Goal: Transaction & Acquisition: Purchase product/service

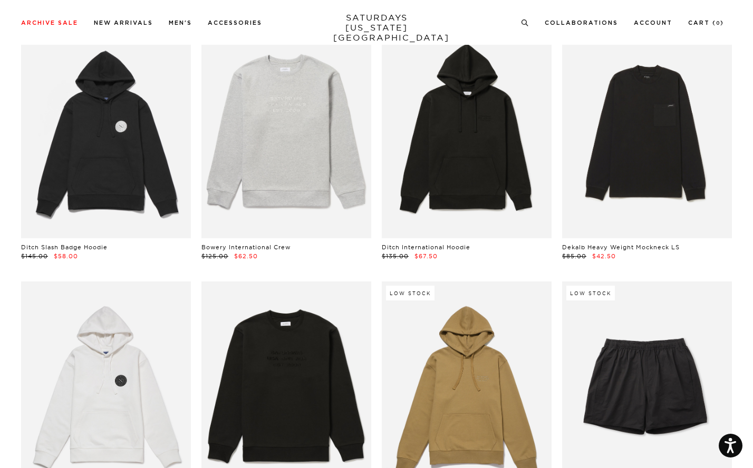
scroll to position [3916, 0]
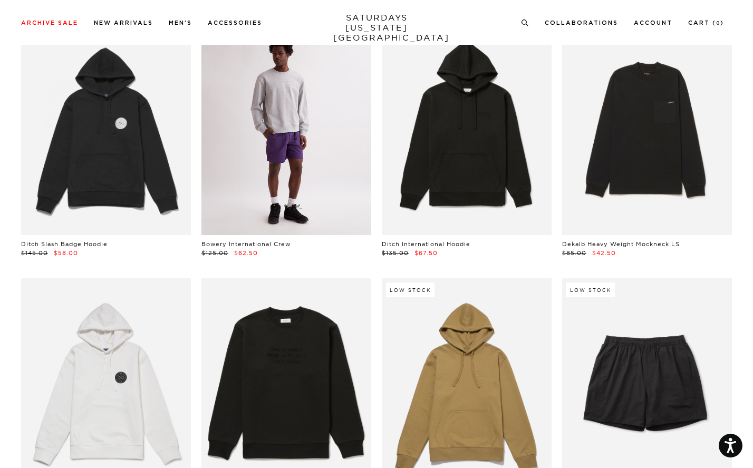
click at [259, 155] on link at bounding box center [286, 129] width 170 height 212
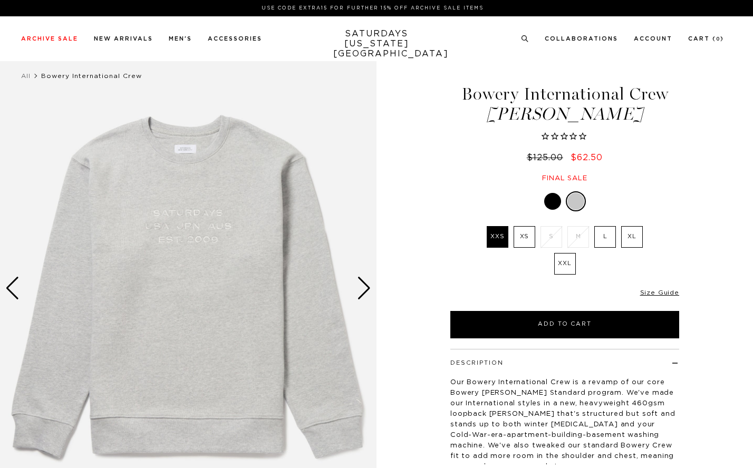
click at [369, 283] on div "Next slide" at bounding box center [364, 288] width 14 height 23
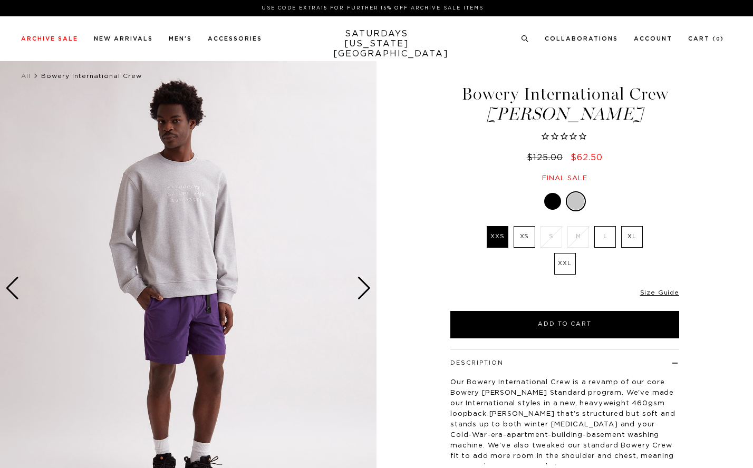
click at [369, 283] on div "Next slide" at bounding box center [364, 288] width 14 height 23
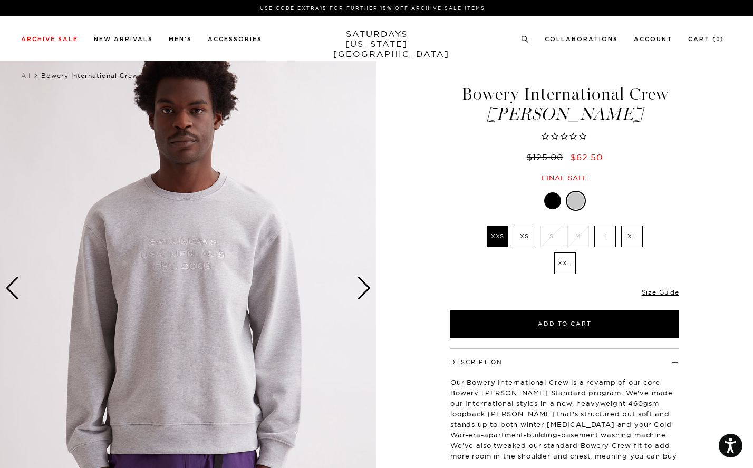
click at [369, 283] on div "Next slide" at bounding box center [364, 288] width 14 height 23
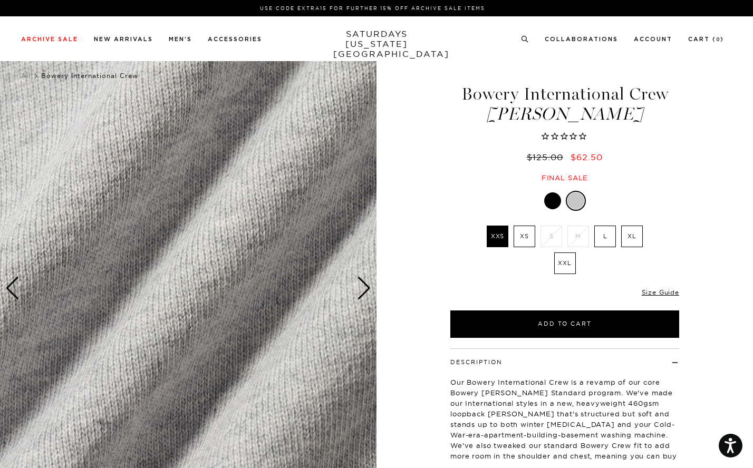
click at [369, 283] on div "Next slide" at bounding box center [364, 288] width 14 height 23
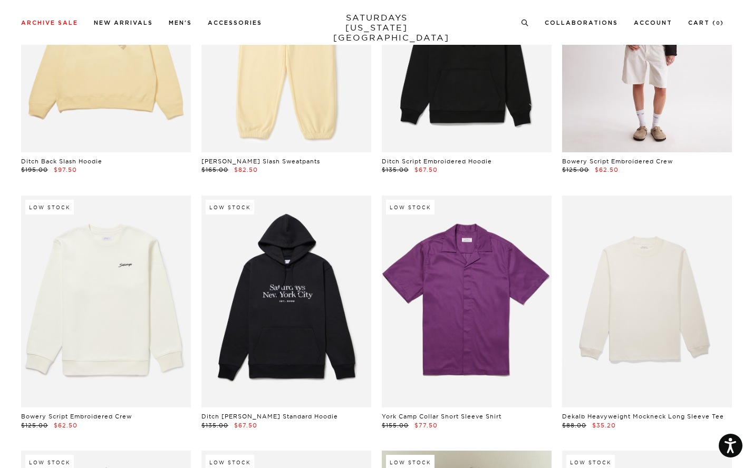
scroll to position [10886, 0]
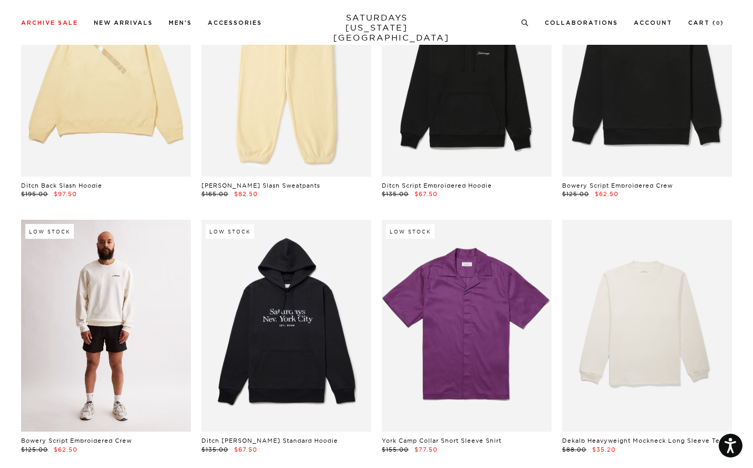
click at [108, 297] on link at bounding box center [106, 326] width 170 height 212
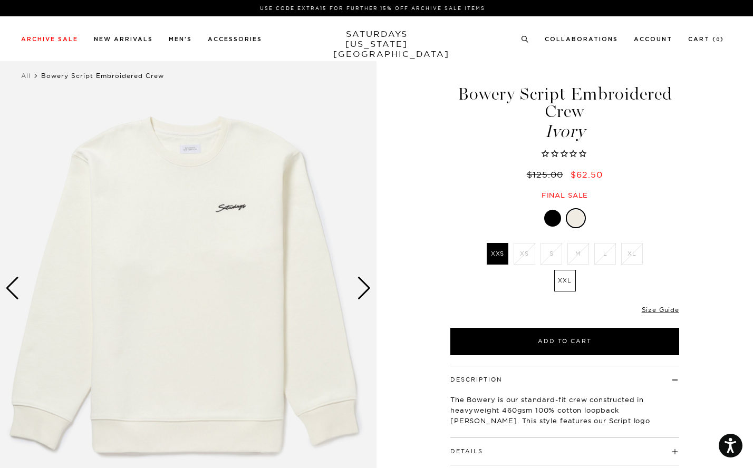
click at [552, 220] on div at bounding box center [552, 218] width 17 height 17
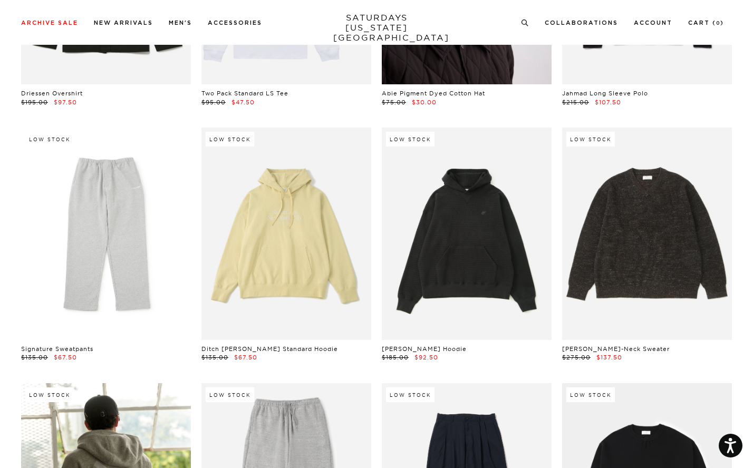
scroll to position [11745, 0]
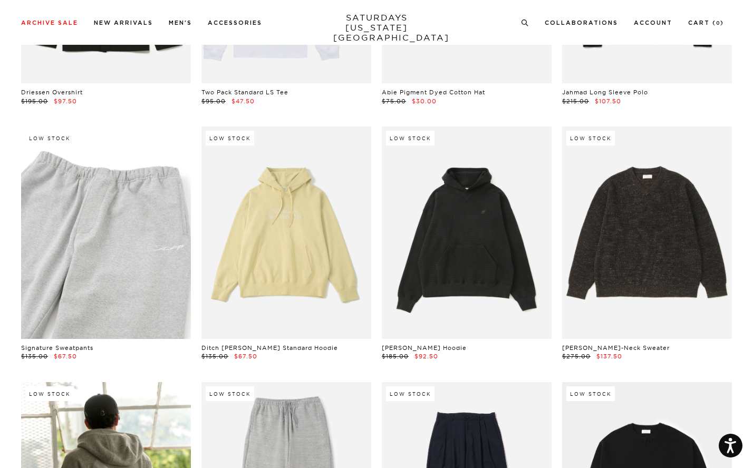
click at [107, 233] on link at bounding box center [106, 232] width 170 height 212
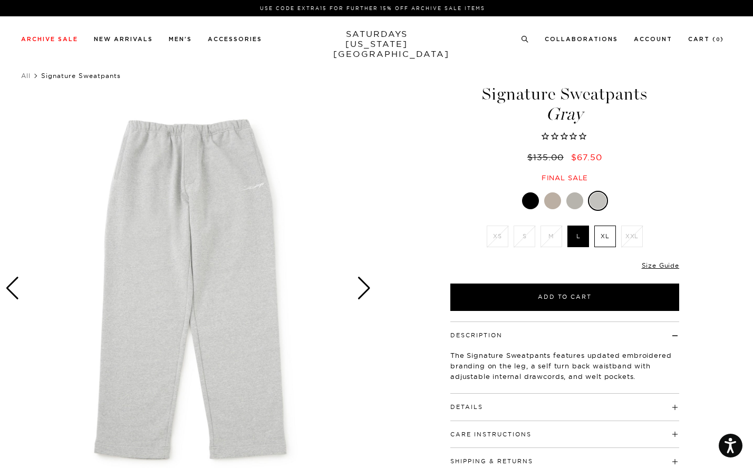
click at [577, 202] on div at bounding box center [574, 200] width 17 height 17
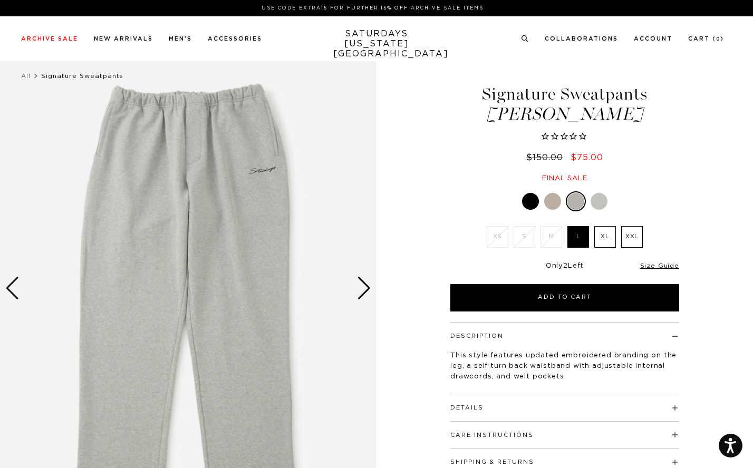
click at [549, 200] on div at bounding box center [552, 201] width 17 height 17
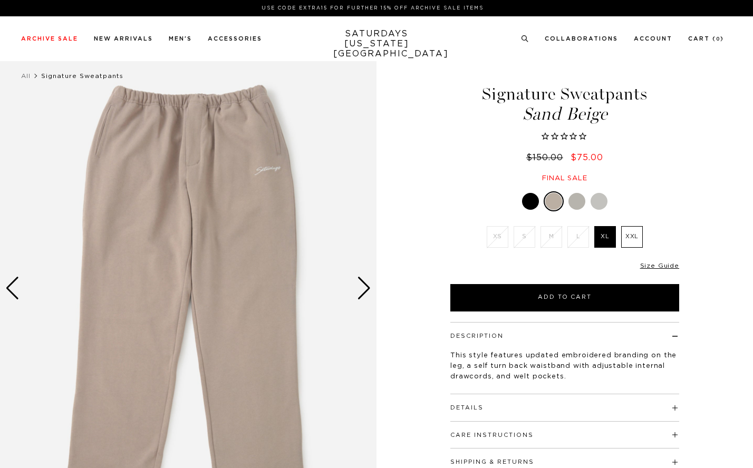
click at [535, 200] on div at bounding box center [530, 201] width 17 height 17
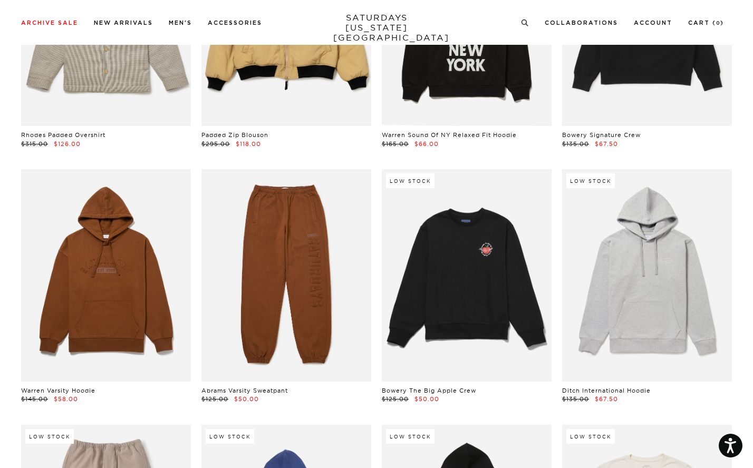
scroll to position [16302, 4]
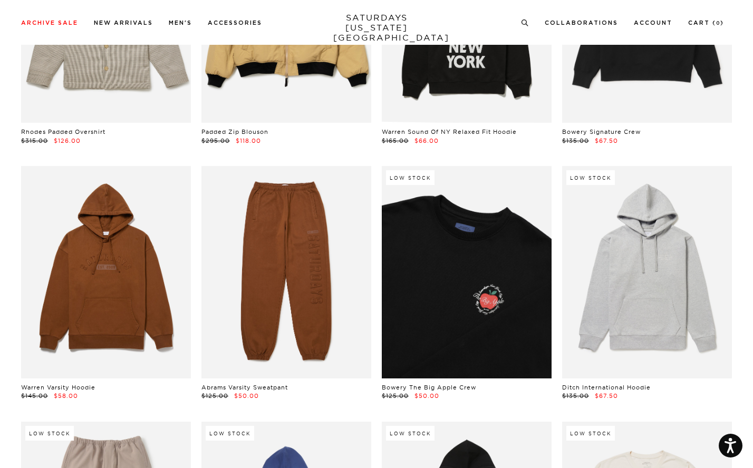
click at [408, 289] on link at bounding box center [467, 272] width 170 height 212
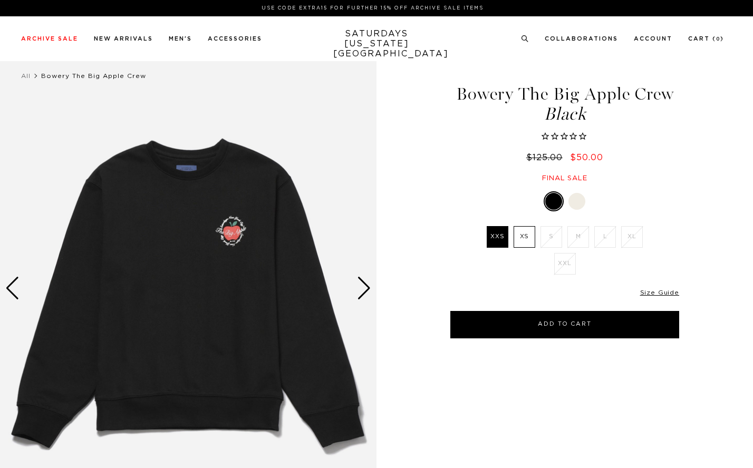
click at [360, 286] on div "Next slide" at bounding box center [364, 288] width 14 height 23
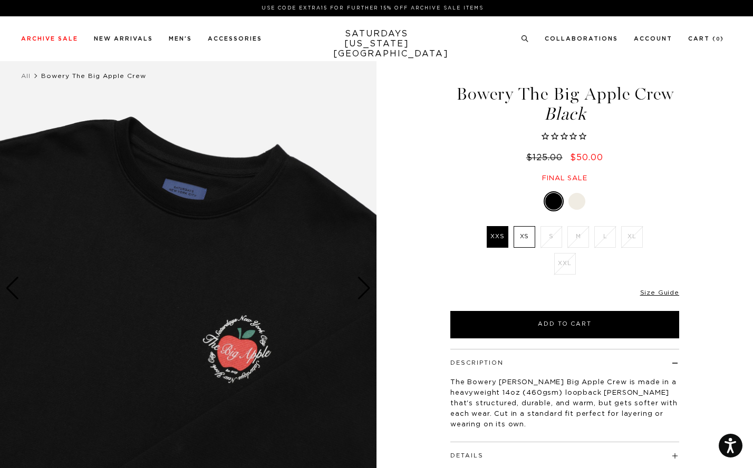
click at [360, 286] on div "Next slide" at bounding box center [364, 288] width 14 height 23
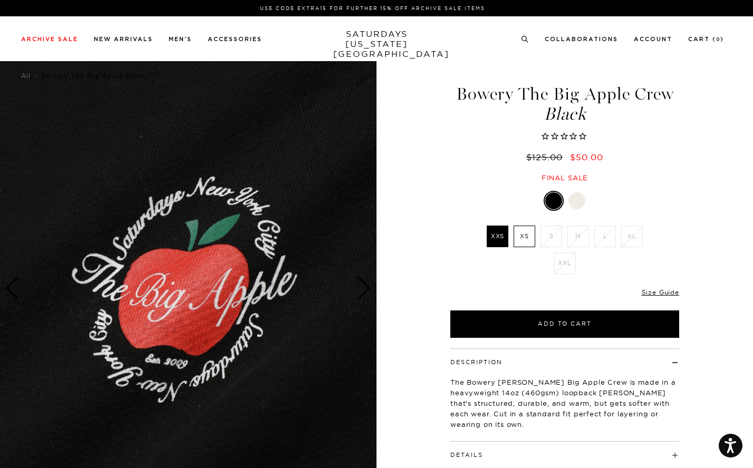
click at [360, 286] on div "Next slide" at bounding box center [364, 288] width 14 height 23
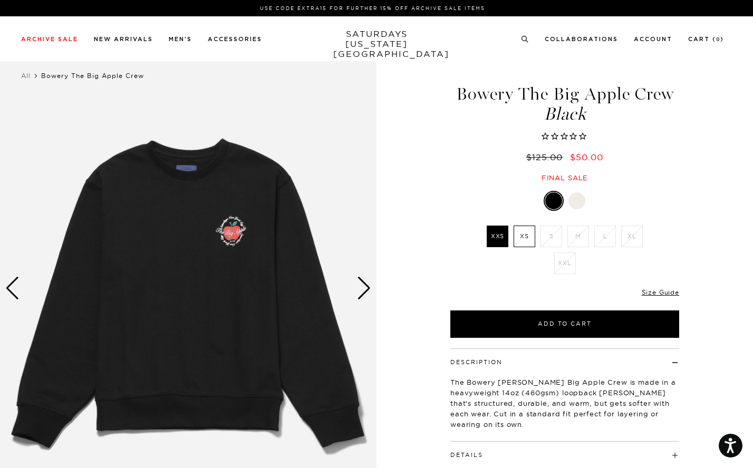
click at [360, 286] on div "Next slide" at bounding box center [364, 288] width 14 height 23
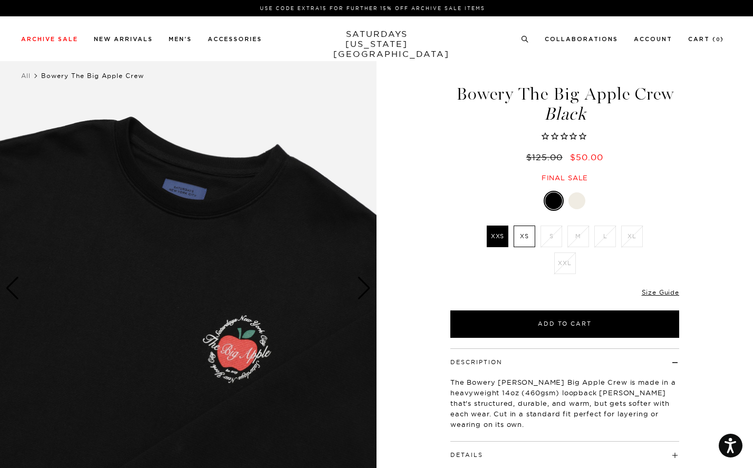
click at [360, 286] on div "Next slide" at bounding box center [364, 288] width 14 height 23
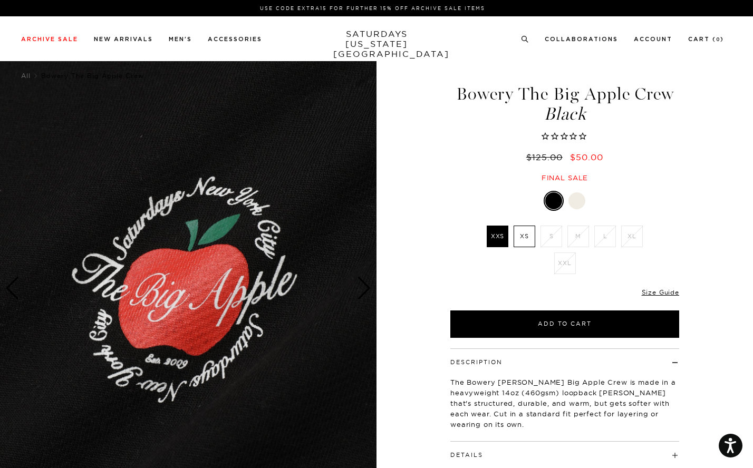
click at [360, 287] on div "Next slide" at bounding box center [364, 288] width 14 height 23
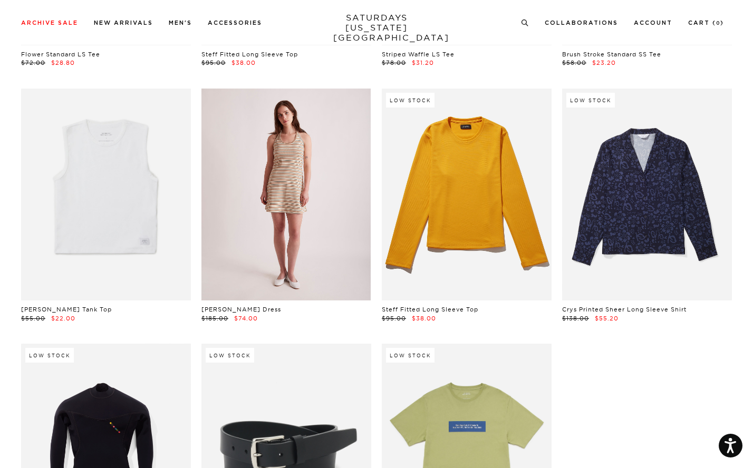
scroll to position [23292, 0]
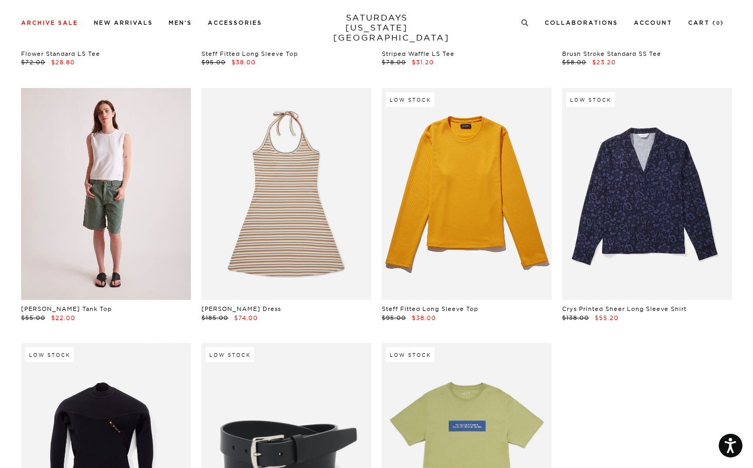
click at [111, 130] on link at bounding box center [106, 194] width 170 height 212
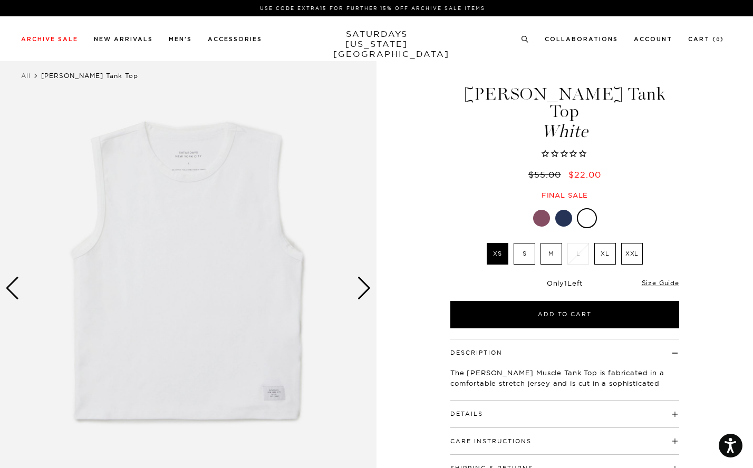
click at [362, 291] on div "Next slide" at bounding box center [364, 288] width 14 height 23
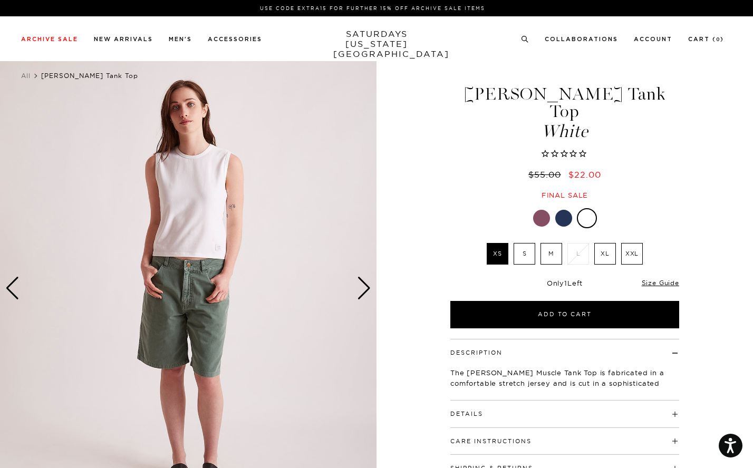
click at [362, 291] on div "Next slide" at bounding box center [364, 288] width 14 height 23
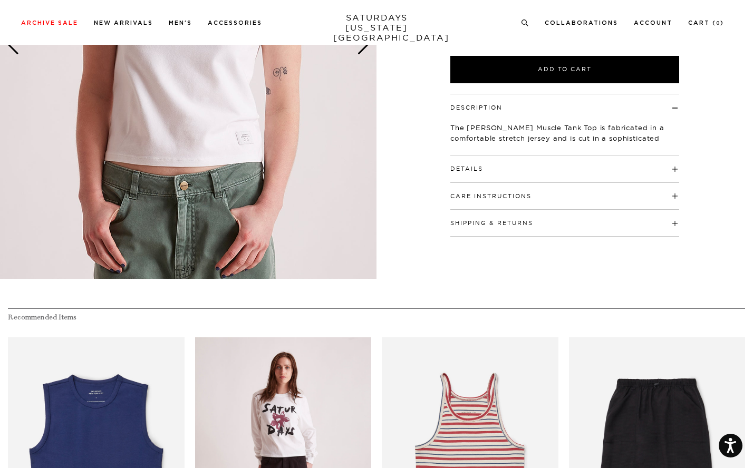
scroll to position [43, 0]
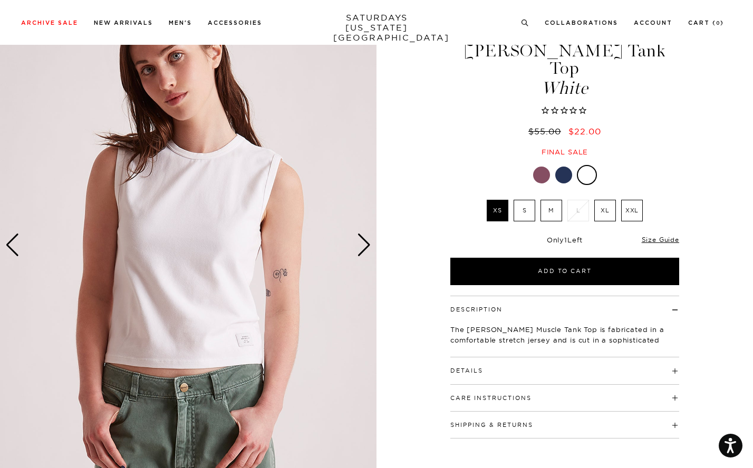
click at [636, 200] on label "XXL" at bounding box center [632, 211] width 22 height 22
click at [0, 0] on input "XXL" at bounding box center [0, 0] width 0 height 0
click at [366, 241] on div "Next slide" at bounding box center [364, 244] width 14 height 23
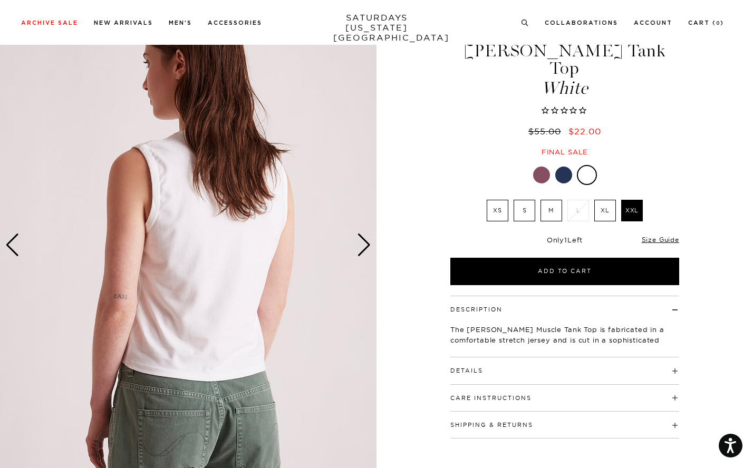
click at [366, 241] on div "Next slide" at bounding box center [364, 244] width 14 height 23
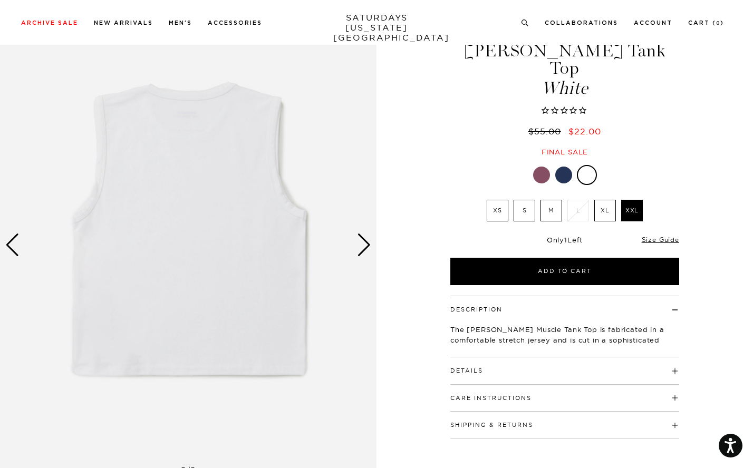
click at [366, 241] on div "Next slide" at bounding box center [364, 244] width 14 height 23
click at [503, 357] on h4 "Details" at bounding box center [564, 365] width 229 height 17
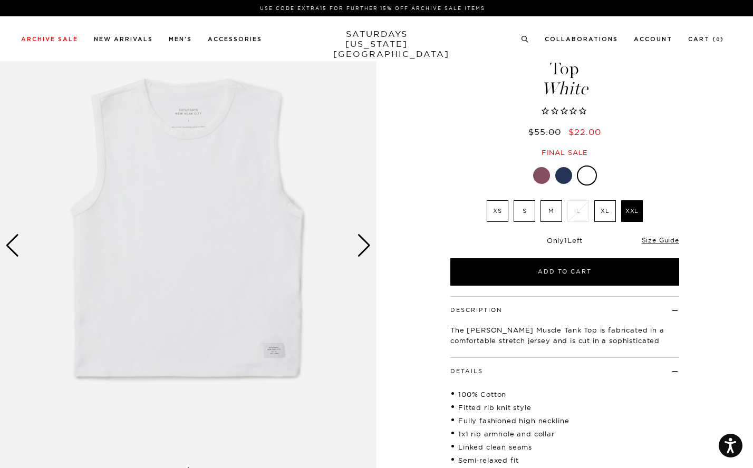
scroll to position [0, 0]
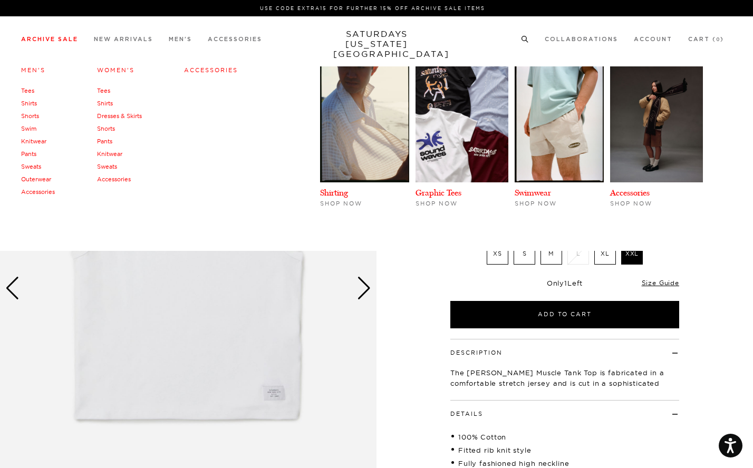
click at [64, 38] on link "Archive Sale" at bounding box center [49, 39] width 57 height 6
